Goal: Find specific fact: Find specific fact

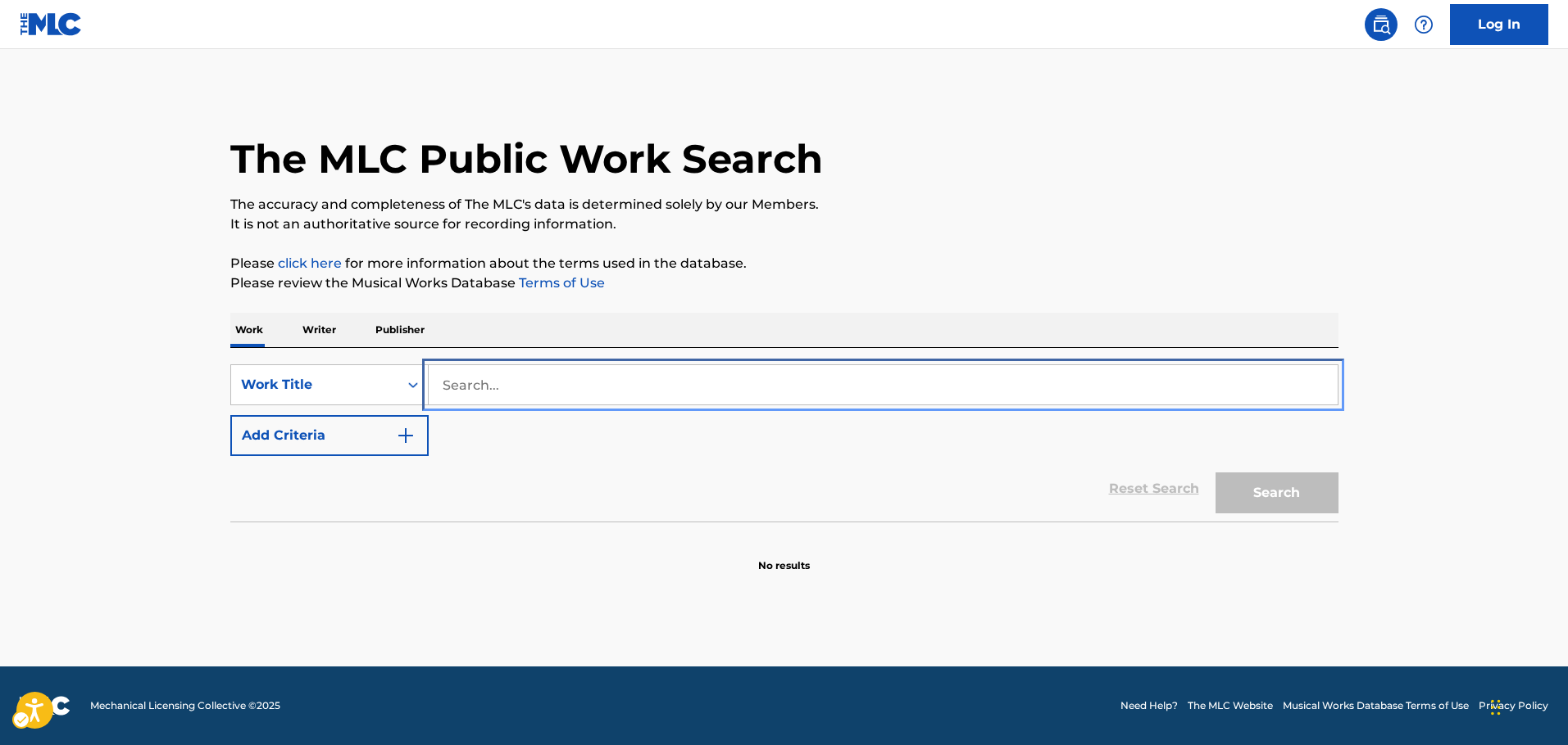
click at [520, 382] on input "Search..." at bounding box center [882, 385] width 909 height 39
paste input "Ano [PERSON_NAME]"
type input "Ano [PERSON_NAME]"
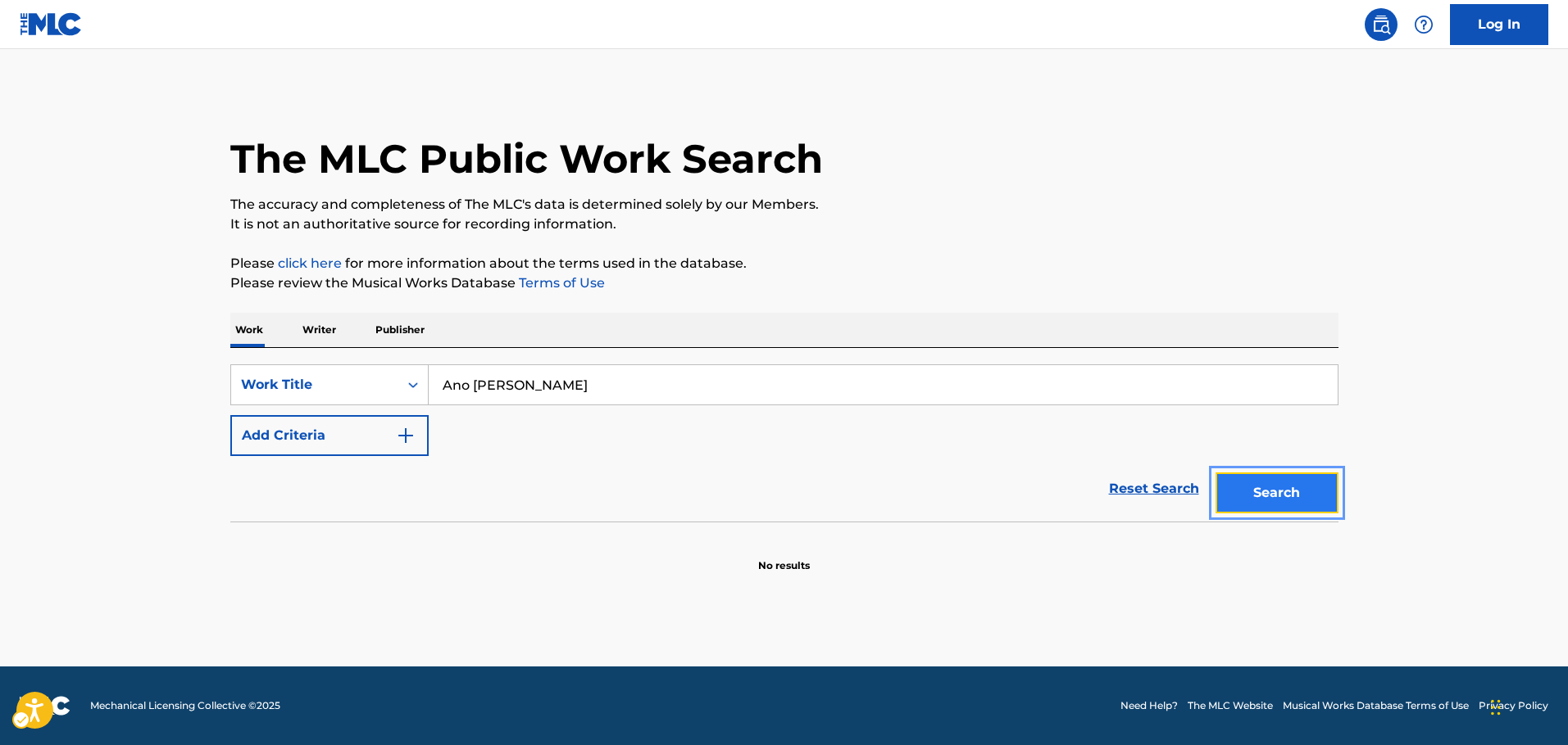
click at [1277, 499] on button "Search" at bounding box center [1276, 493] width 123 height 41
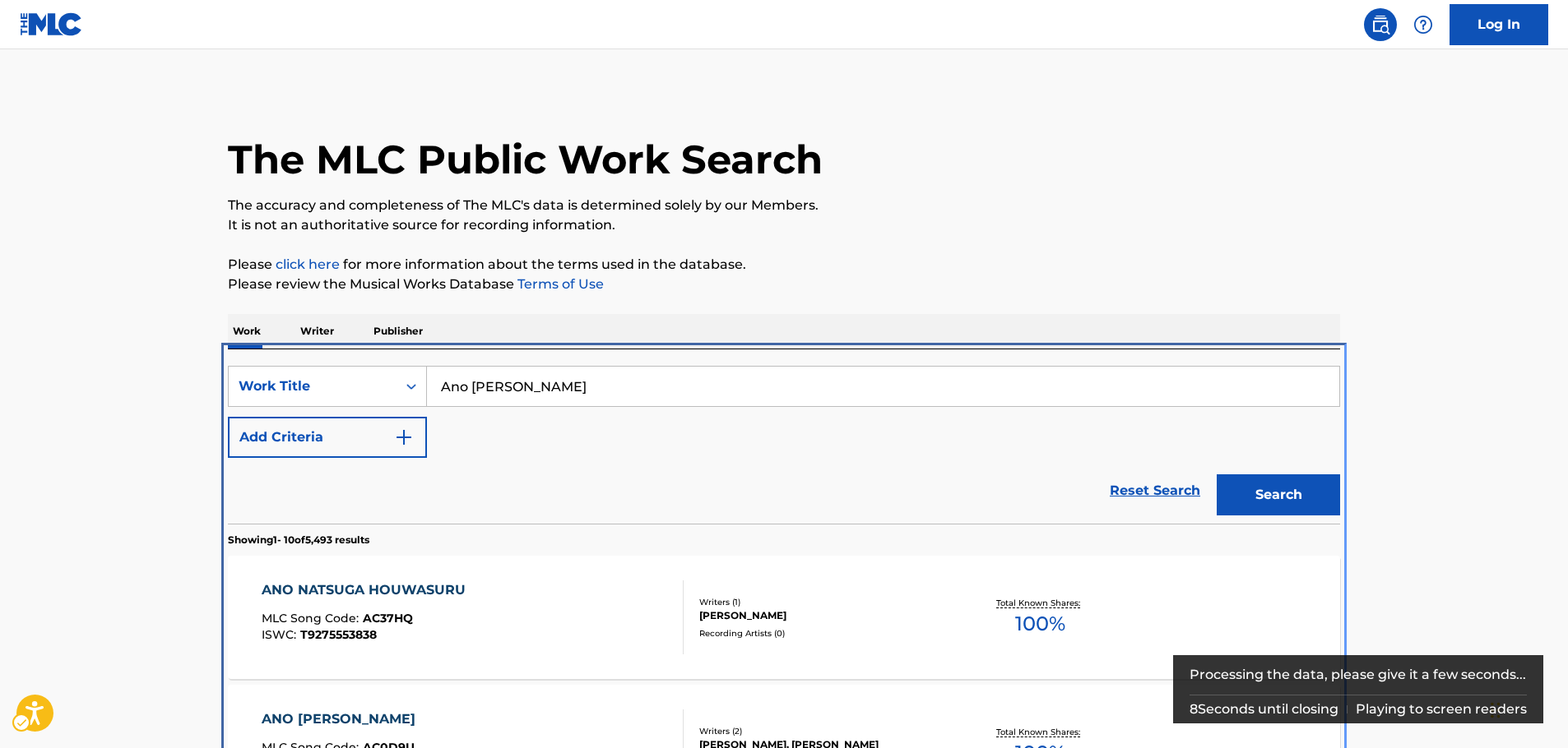
scroll to position [350, 0]
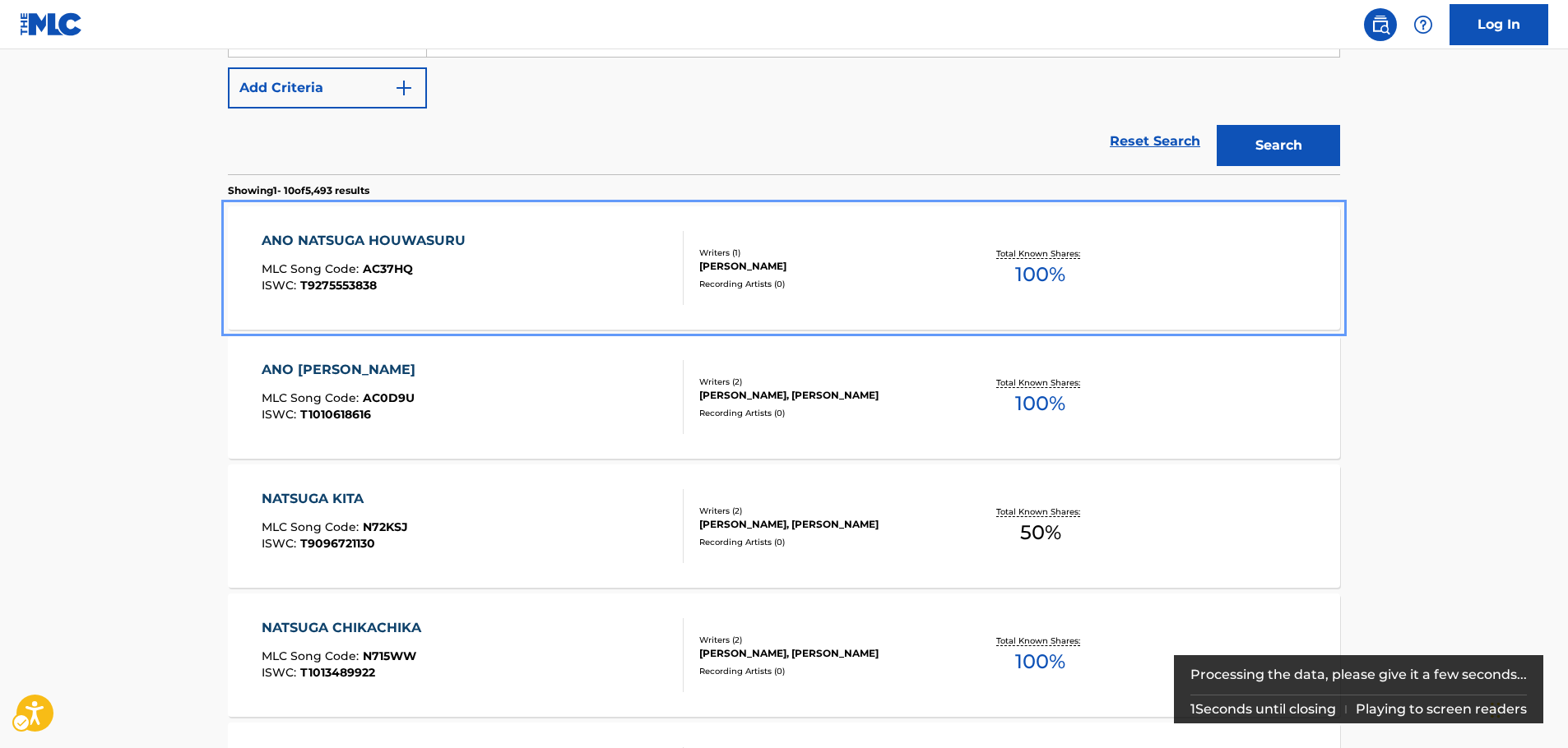
click at [595, 269] on div "ANO NATSUGA HOUWASURU MLC Song Code : AC37HQ ISWC : T9275553838" at bounding box center [473, 268] width 423 height 74
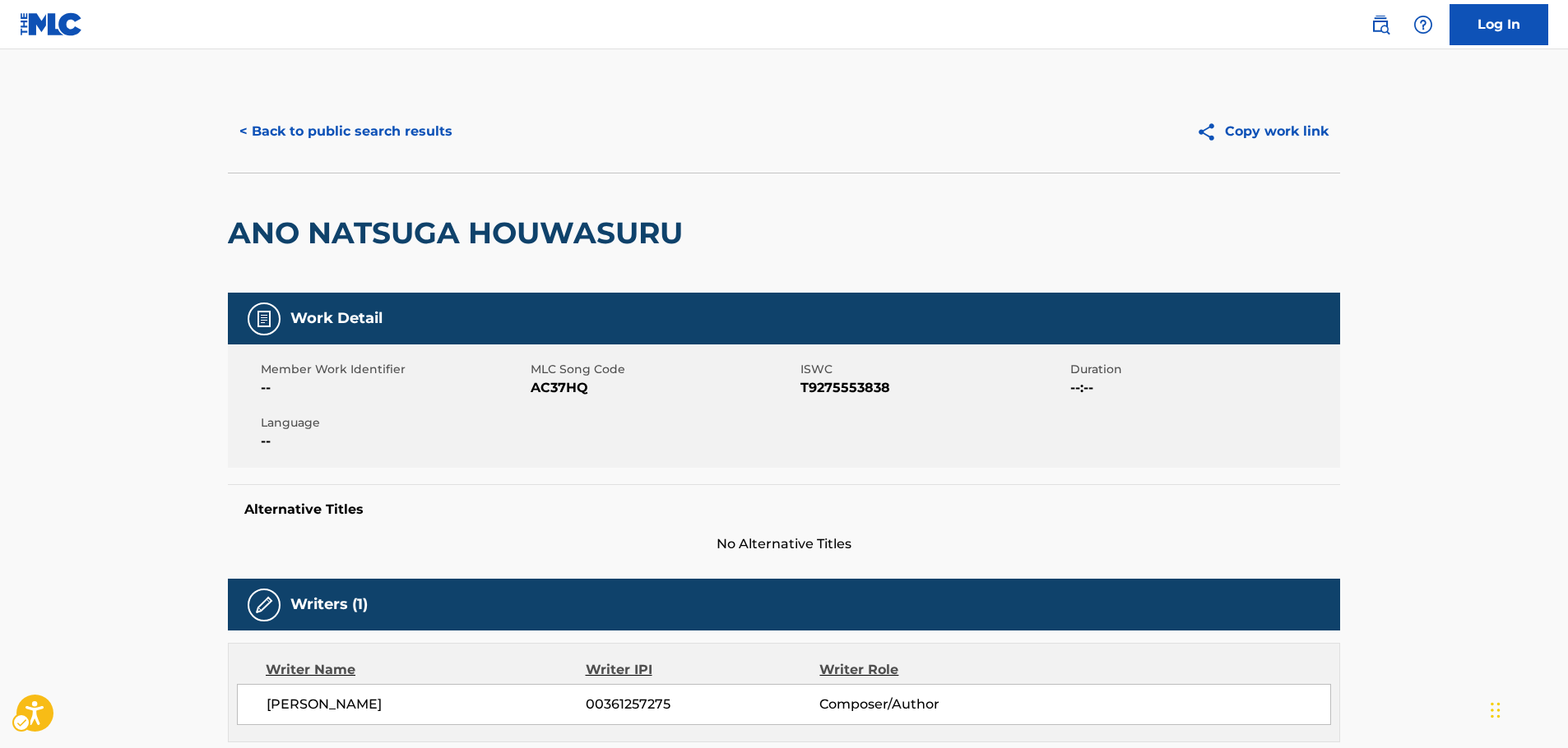
click at [570, 383] on span "MLC Song Code - AC37HQ" at bounding box center [663, 388] width 265 height 20
copy span "AC37HQ"
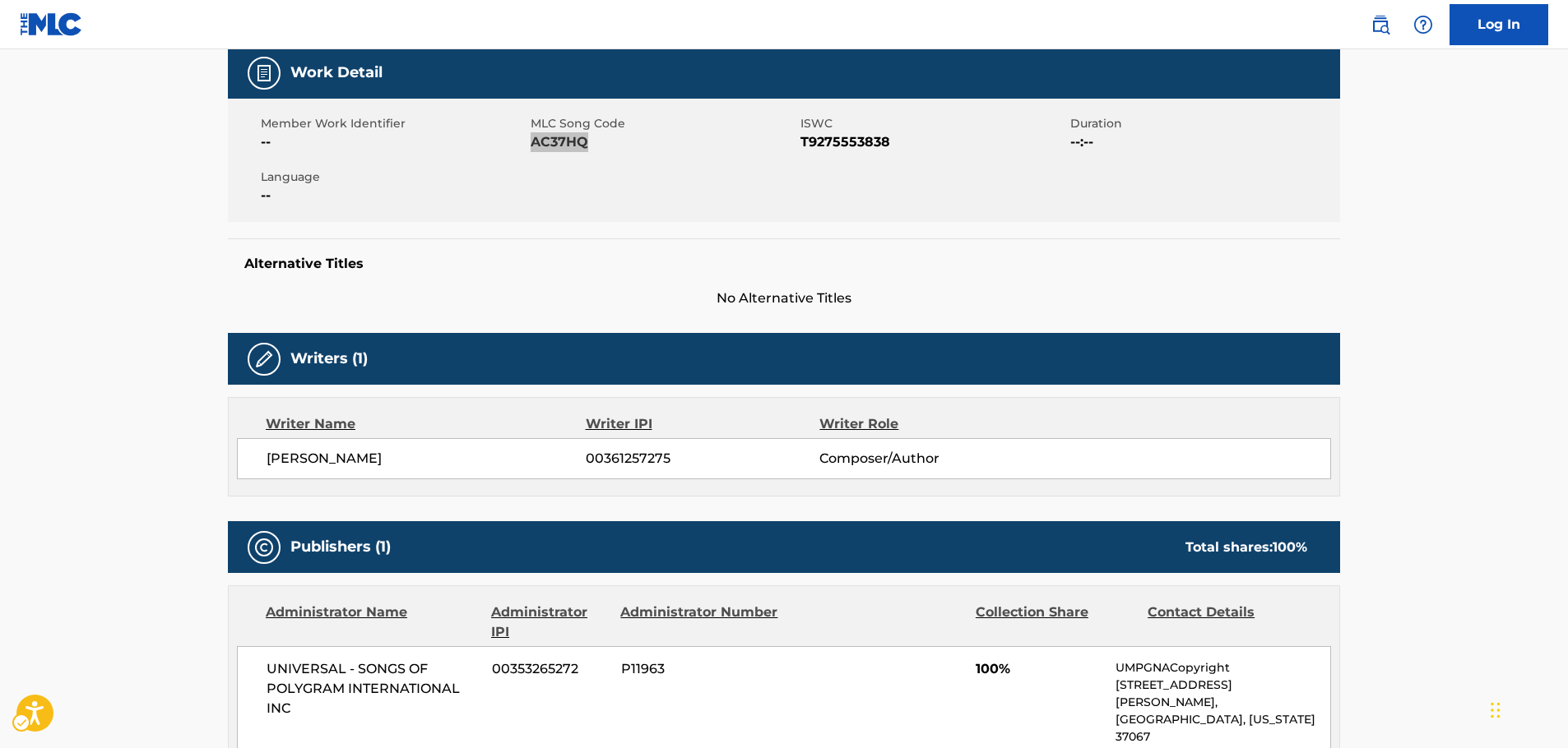
scroll to position [246, 0]
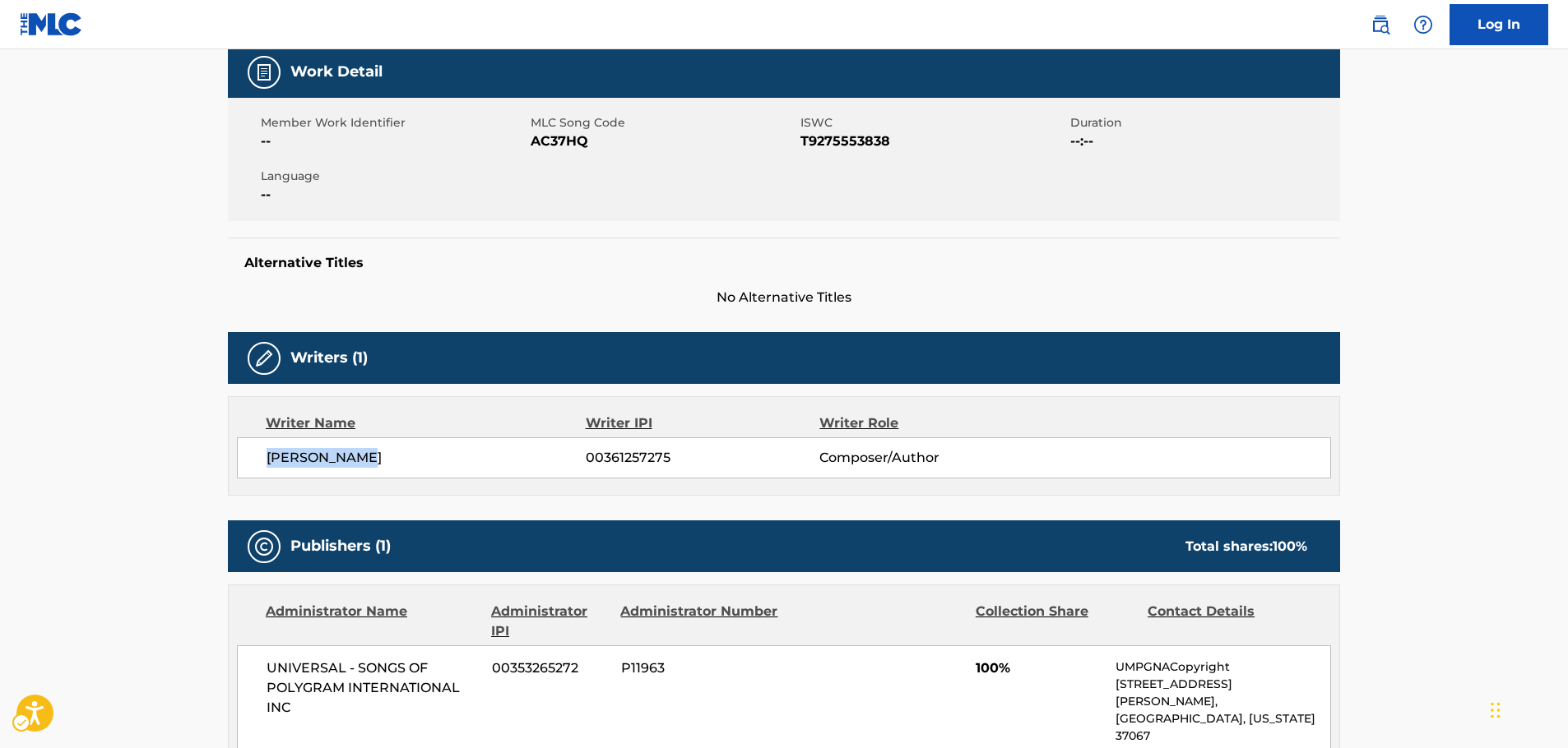
drag, startPoint x: 398, startPoint y: 452, endPoint x: 371, endPoint y: 400, distance: 58.6
click at [239, 453] on div "[PERSON_NAME] 00361257275 Composer/Author" at bounding box center [784, 458] width 1094 height 41
copy span "[PERSON_NAME]"
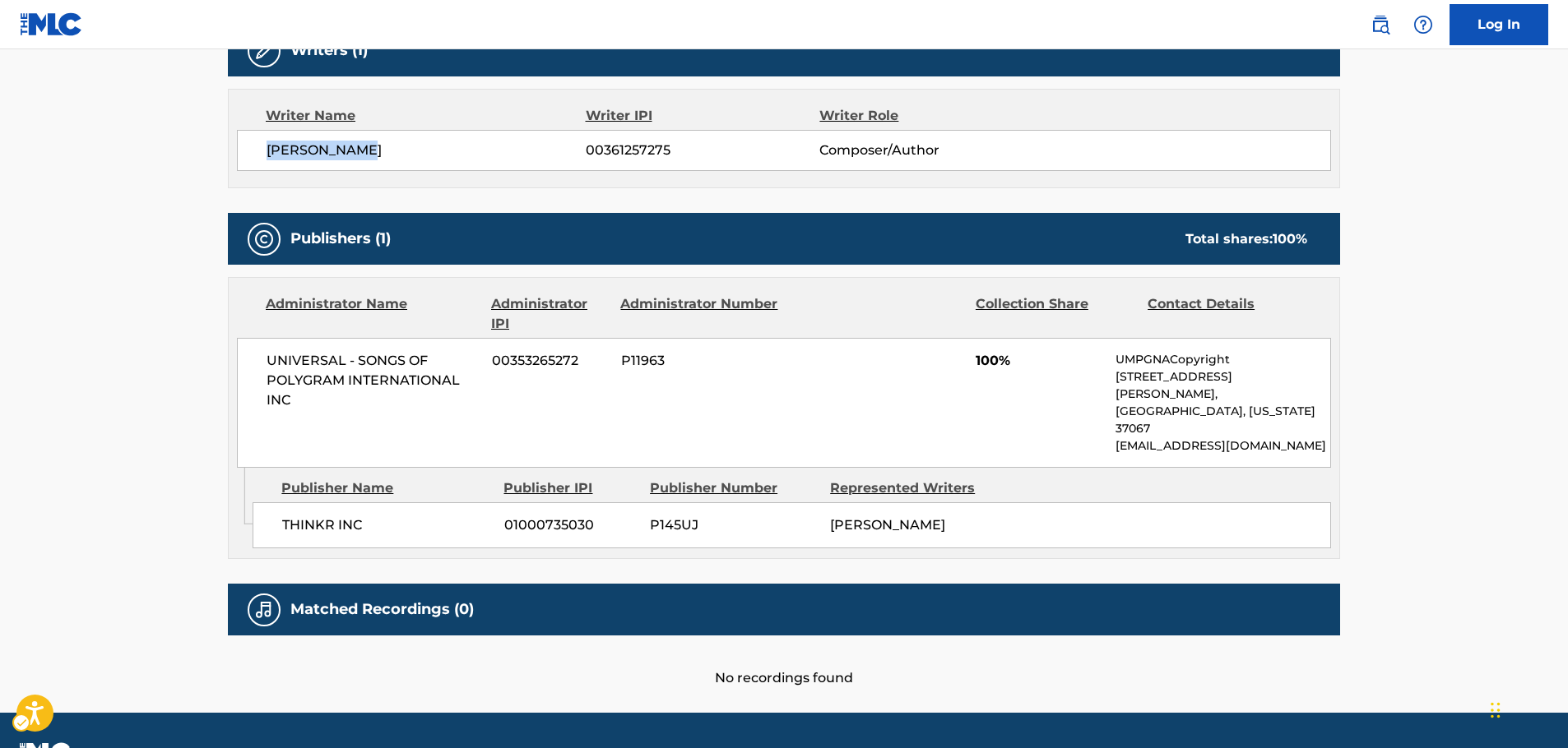
scroll to position [563, 0]
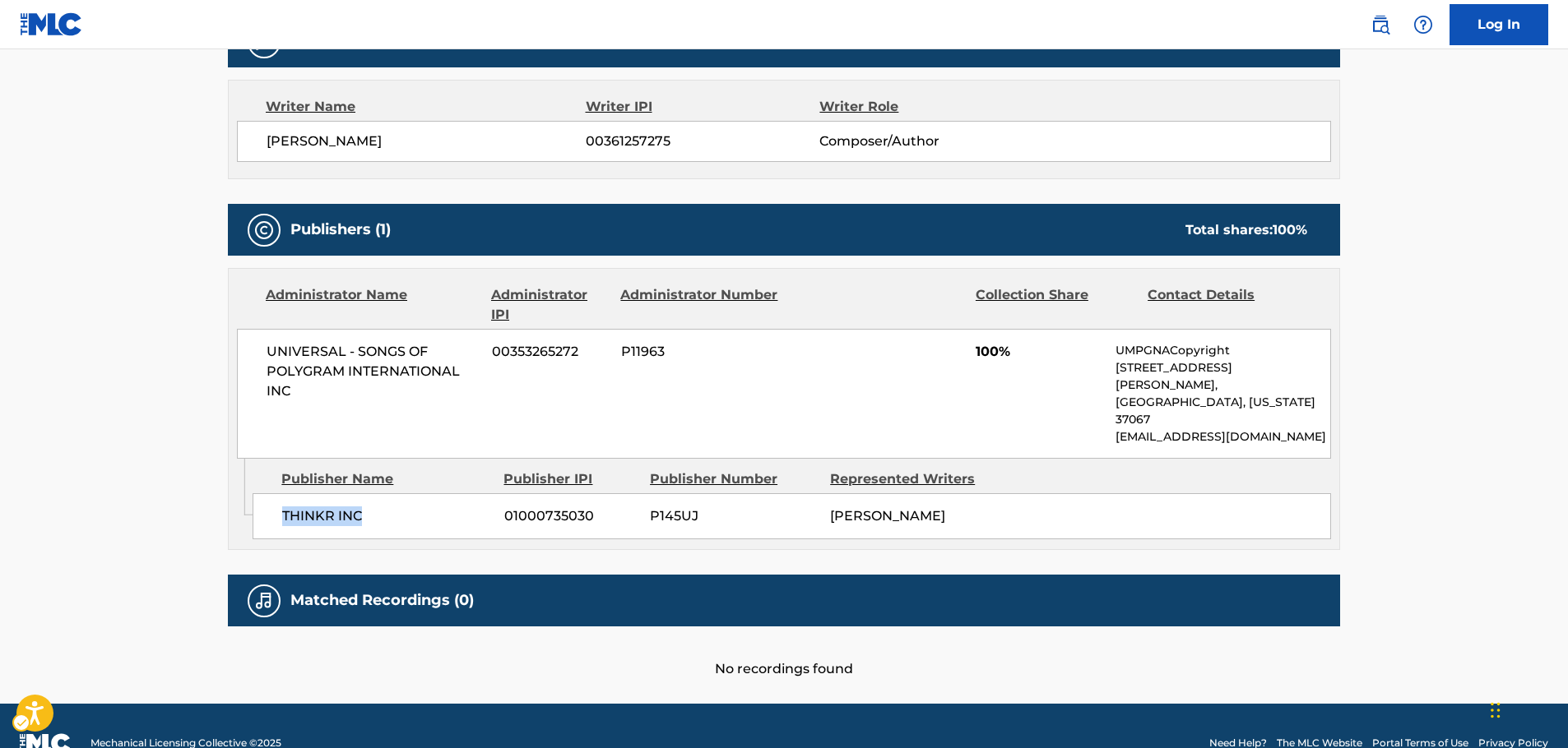
drag, startPoint x: 357, startPoint y: 493, endPoint x: 0, endPoint y: 545, distance: 360.8
click at [258, 496] on div "THINKR INC 01000735030 P145UJ [PERSON_NAME]" at bounding box center [792, 517] width 1078 height 46
copy span "THINKR INC"
drag, startPoint x: 336, startPoint y: 397, endPoint x: 250, endPoint y: 355, distance: 95.7
click at [252, 355] on div "UNIVERSAL - SONGS OF POLYGRAM INTERNATIONAL INC 00353265272 P11963 100% UMPGNAC…" at bounding box center [784, 394] width 1094 height 130
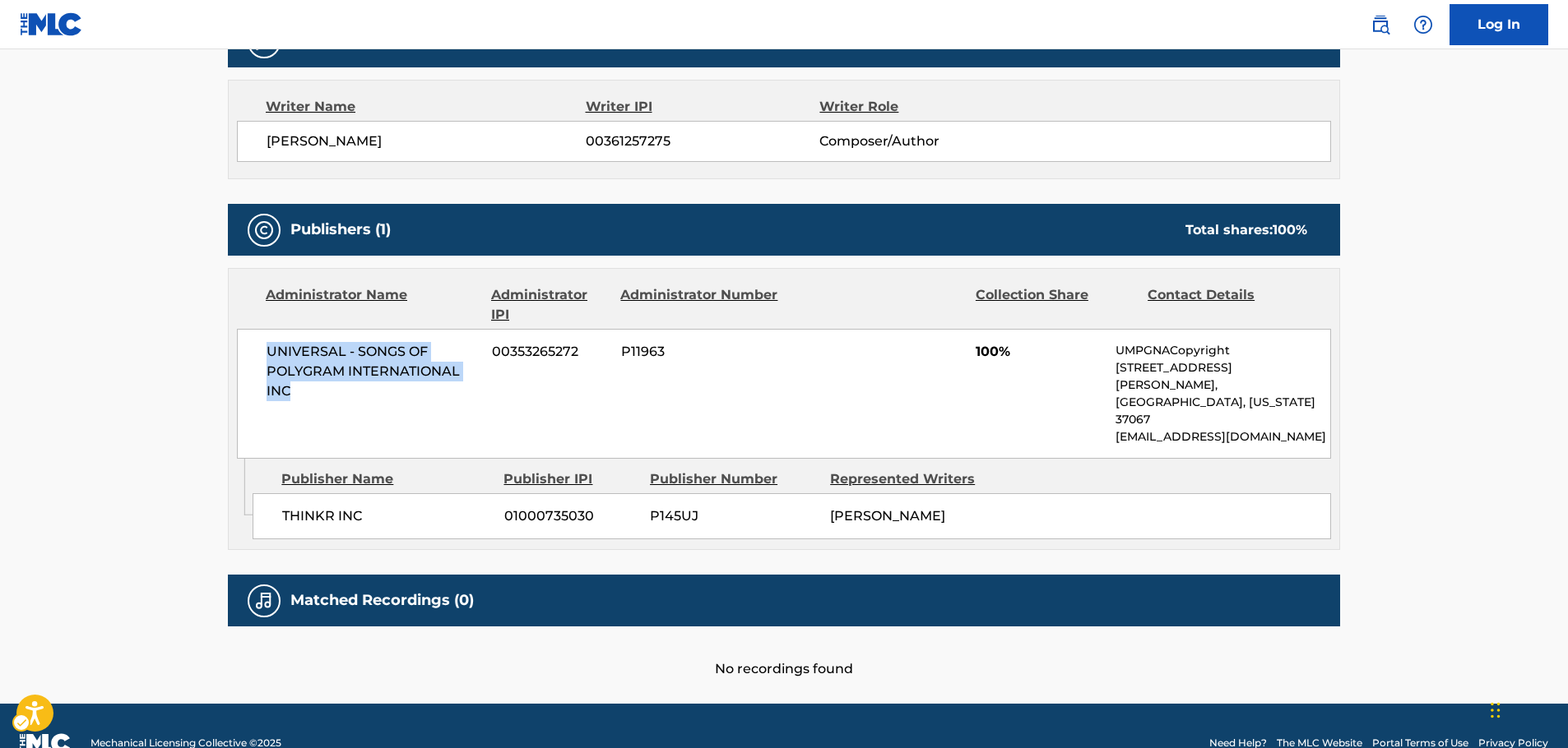
copy span "UNIVERSAL - SONGS OF POLYGRAM INTERNATIONAL INC"
